Goal: Information Seeking & Learning: Learn about a topic

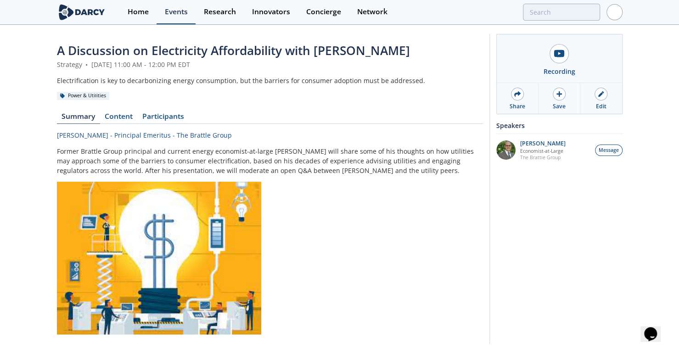
click at [168, 10] on div "Events" at bounding box center [176, 11] width 23 height 7
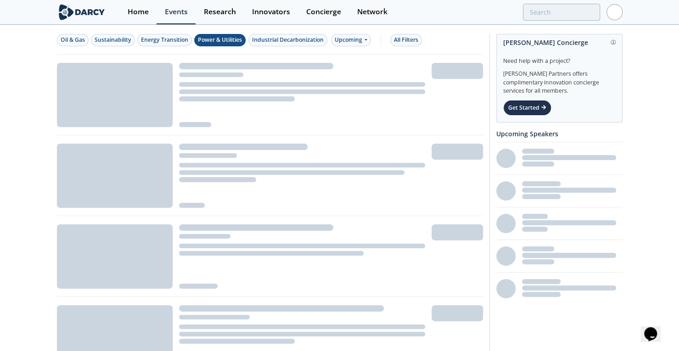
click at [230, 36] on div "Power & Utilities" at bounding box center [220, 40] width 44 height 8
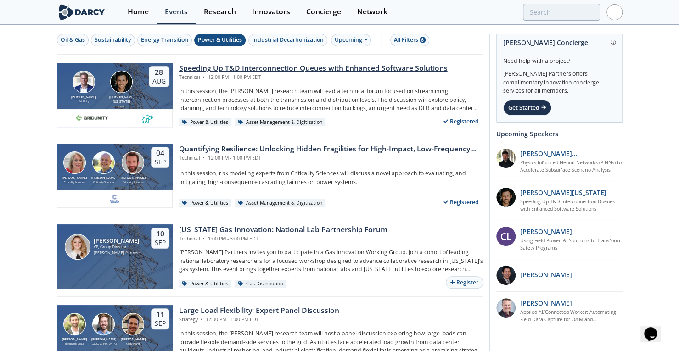
click at [275, 65] on div "Speeding Up T&D Interconnection Queues with Enhanced Software Solutions" at bounding box center [313, 68] width 269 height 11
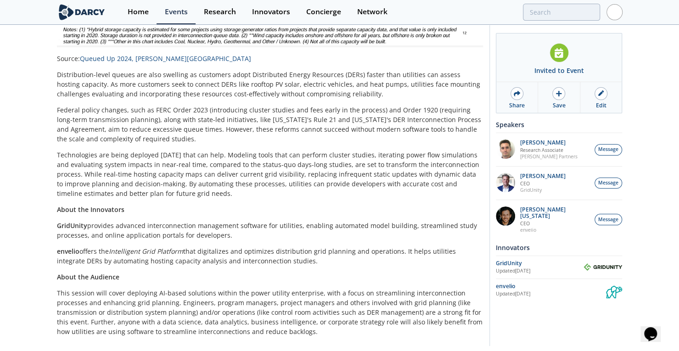
scroll to position [415, 0]
click at [173, 11] on div "Events" at bounding box center [176, 11] width 23 height 7
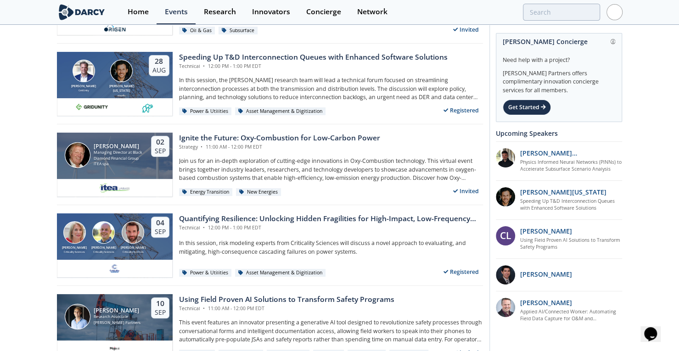
scroll to position [107, 0]
